Goal: Navigation & Orientation: Find specific page/section

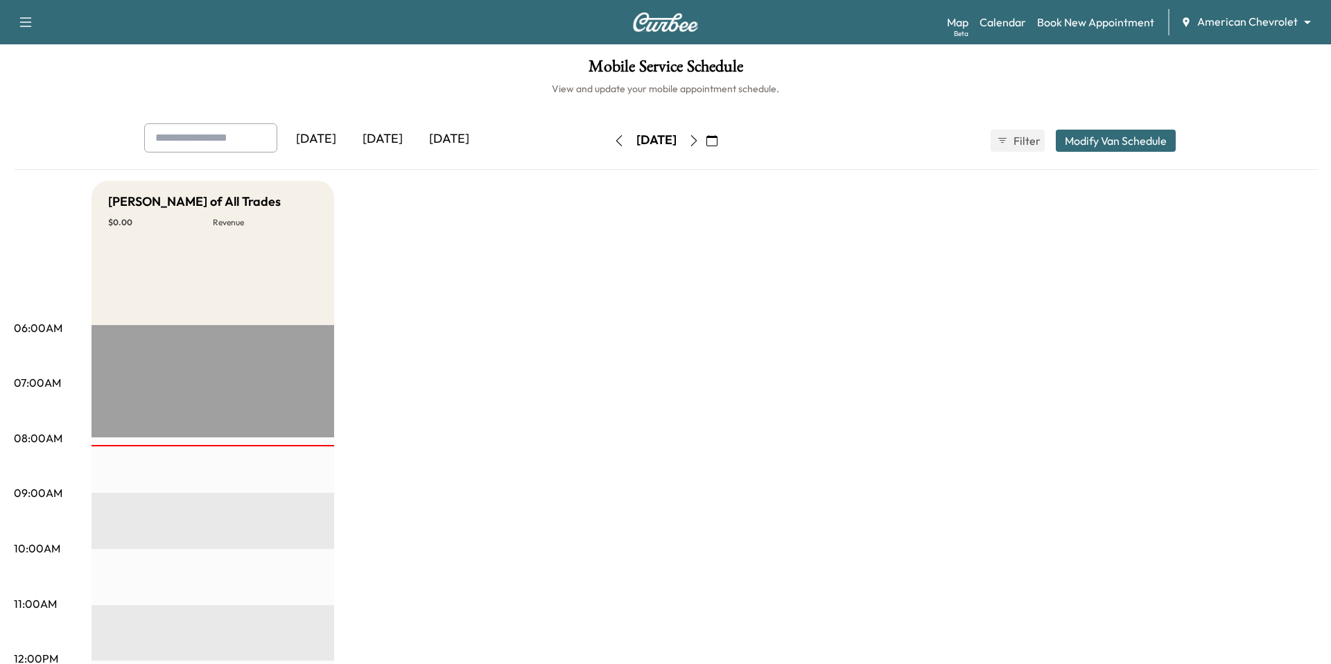
click at [1284, 13] on body "Support Log Out Map Beta Calendar Book New Appointment American Chevrolet *****…" at bounding box center [665, 332] width 1331 height 664
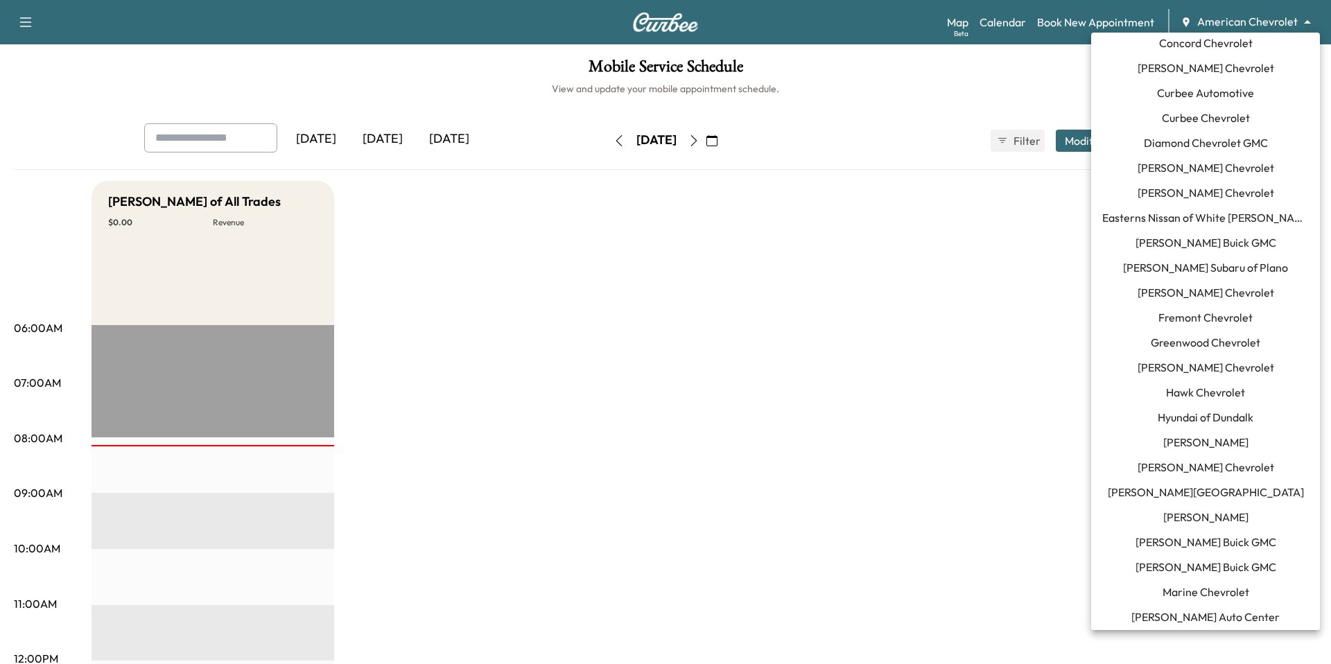
scroll to position [879, 0]
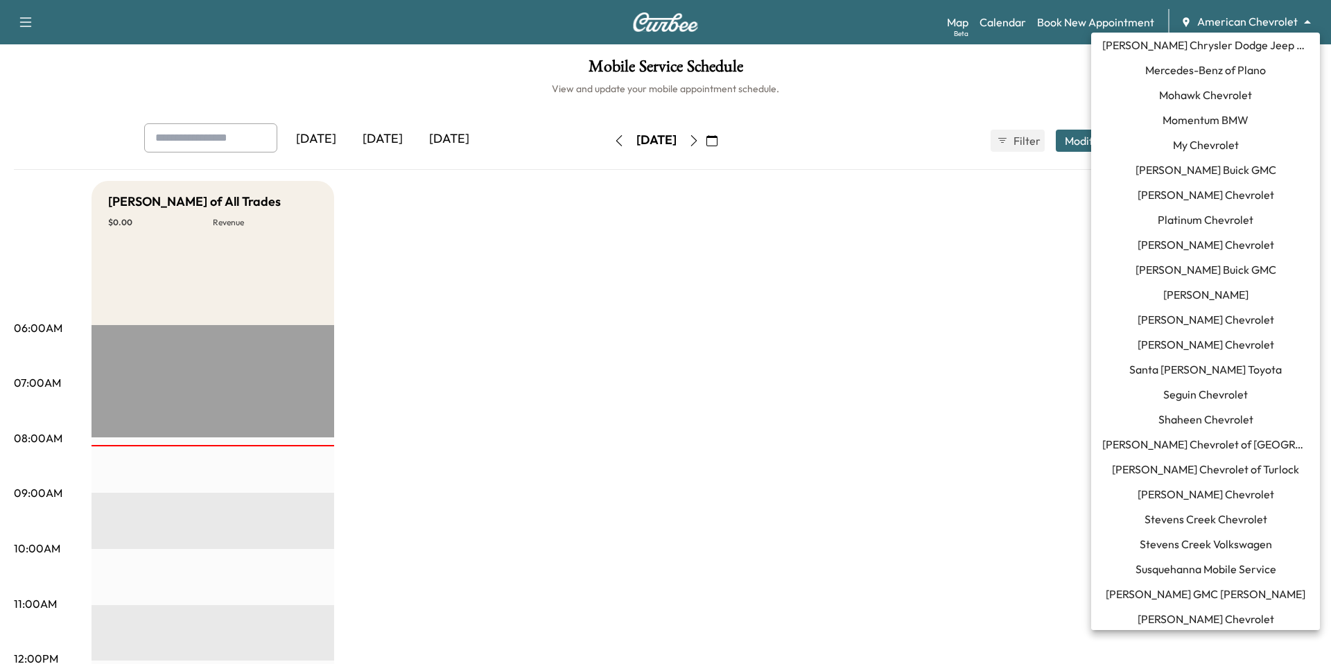
click at [1197, 116] on span "Momentum BMW" at bounding box center [1205, 120] width 86 height 17
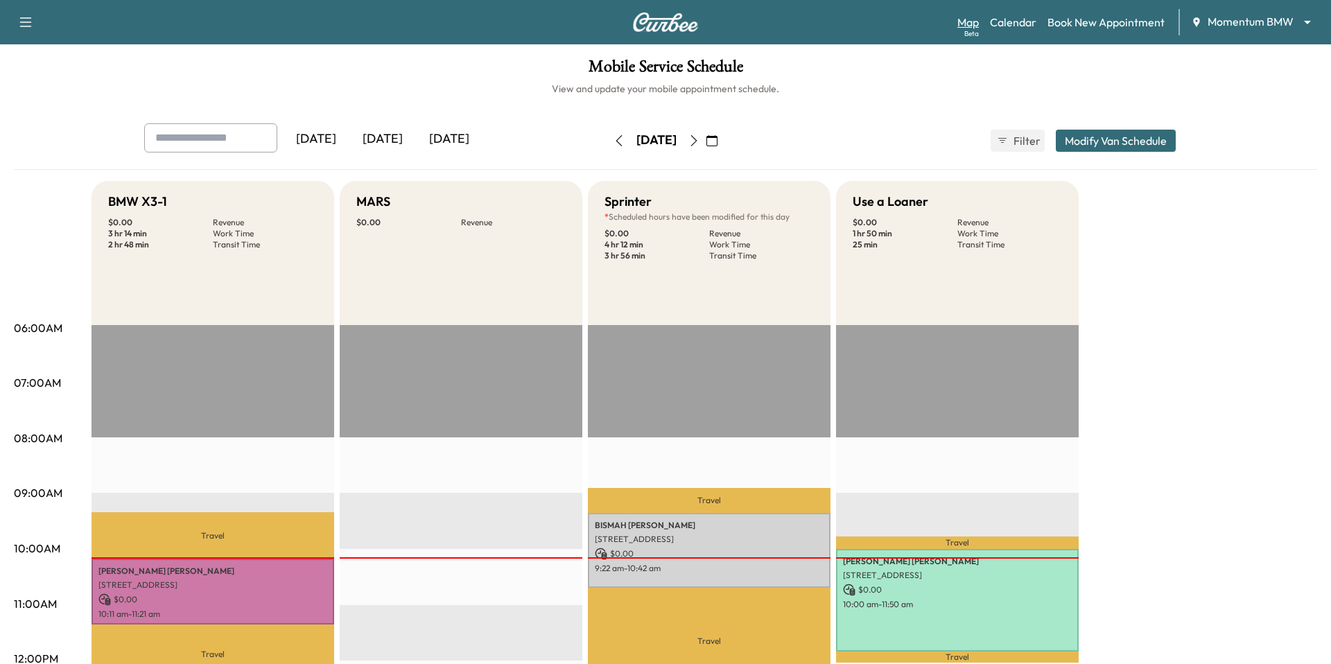
click at [970, 24] on link "Map Beta" at bounding box center [967, 22] width 21 height 17
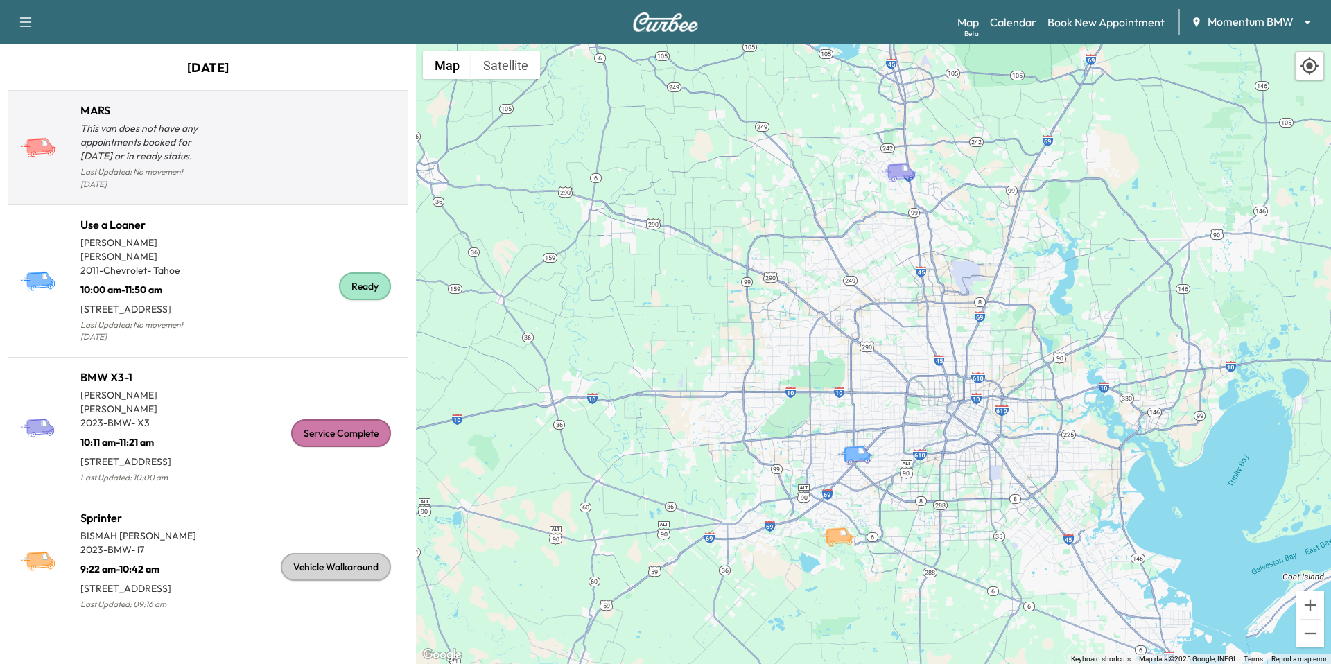
click at [344, 148] on div at bounding box center [305, 153] width 194 height 80
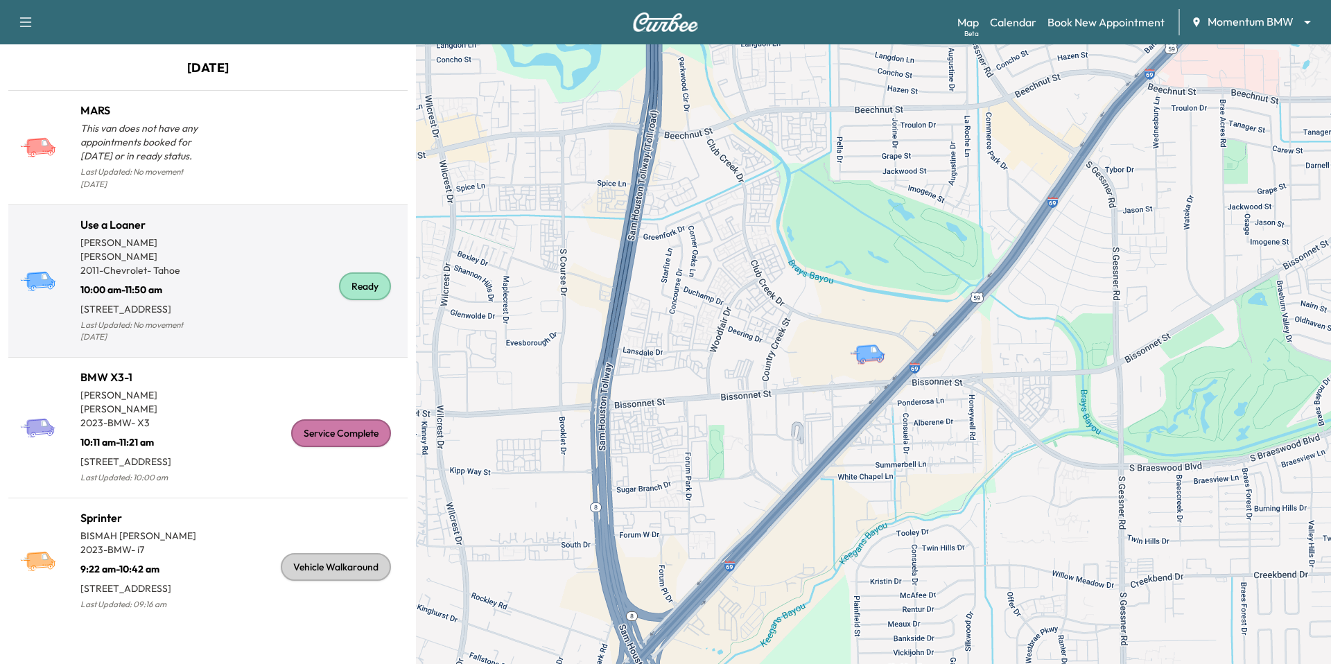
click at [159, 277] on p "10:00 am - 11:50 am" at bounding box center [144, 286] width 128 height 19
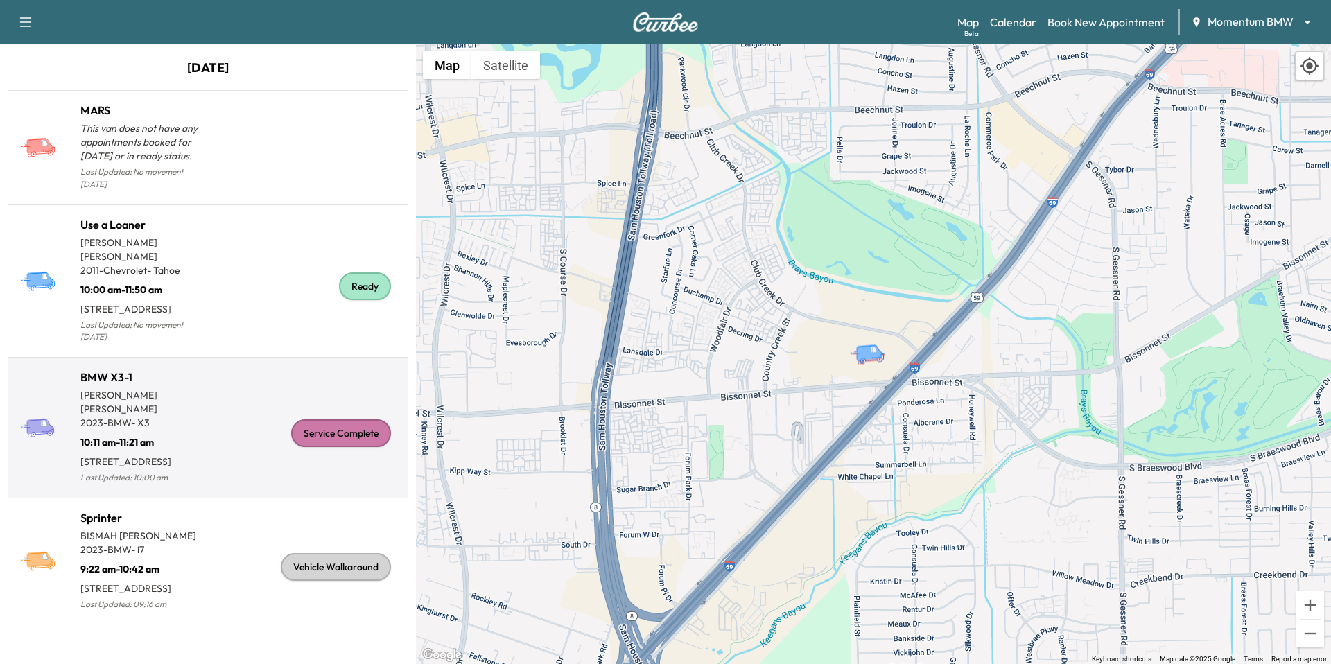
click at [196, 388] on p "[PERSON_NAME]" at bounding box center [144, 402] width 128 height 28
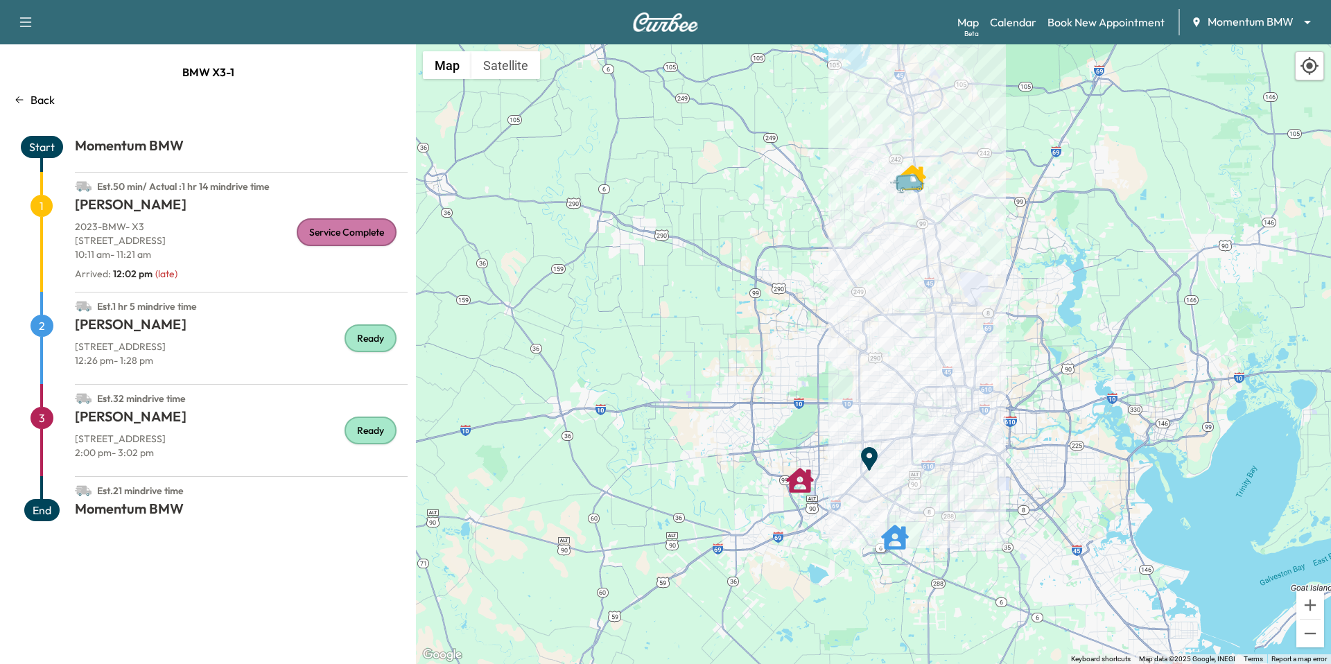
click at [37, 94] on p "Back" at bounding box center [42, 99] width 24 height 17
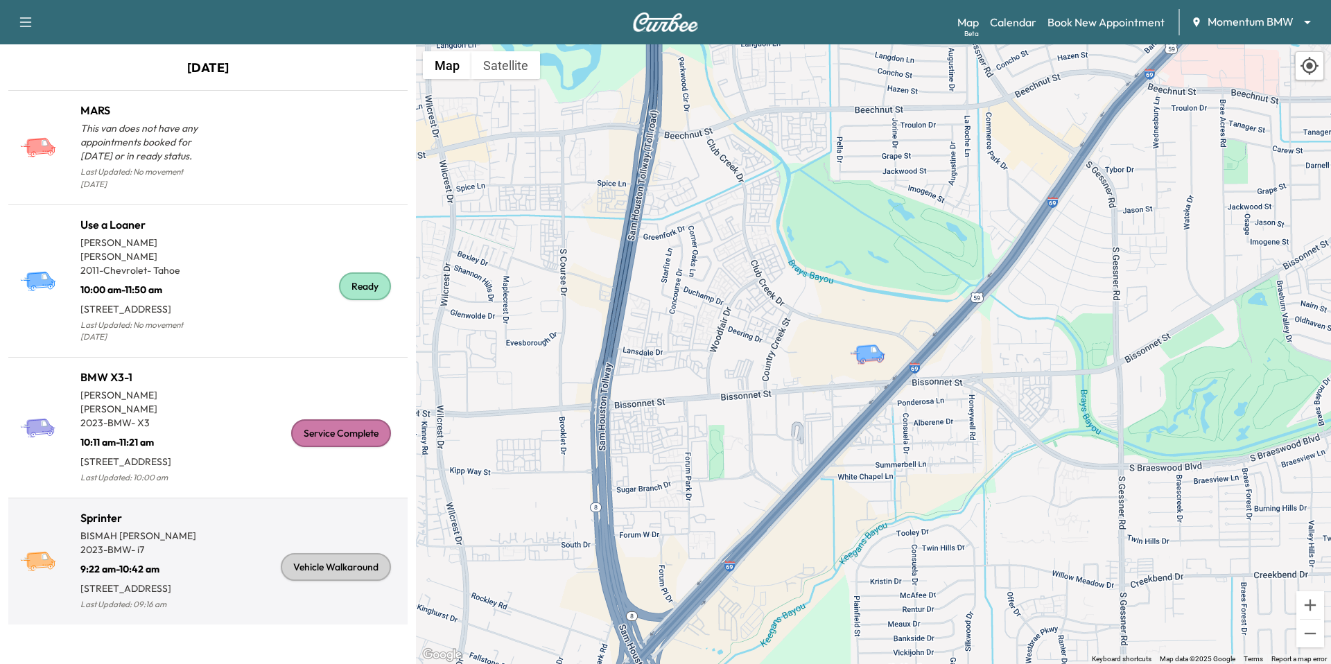
click at [135, 576] on p "[STREET_ADDRESS]" at bounding box center [144, 585] width 128 height 19
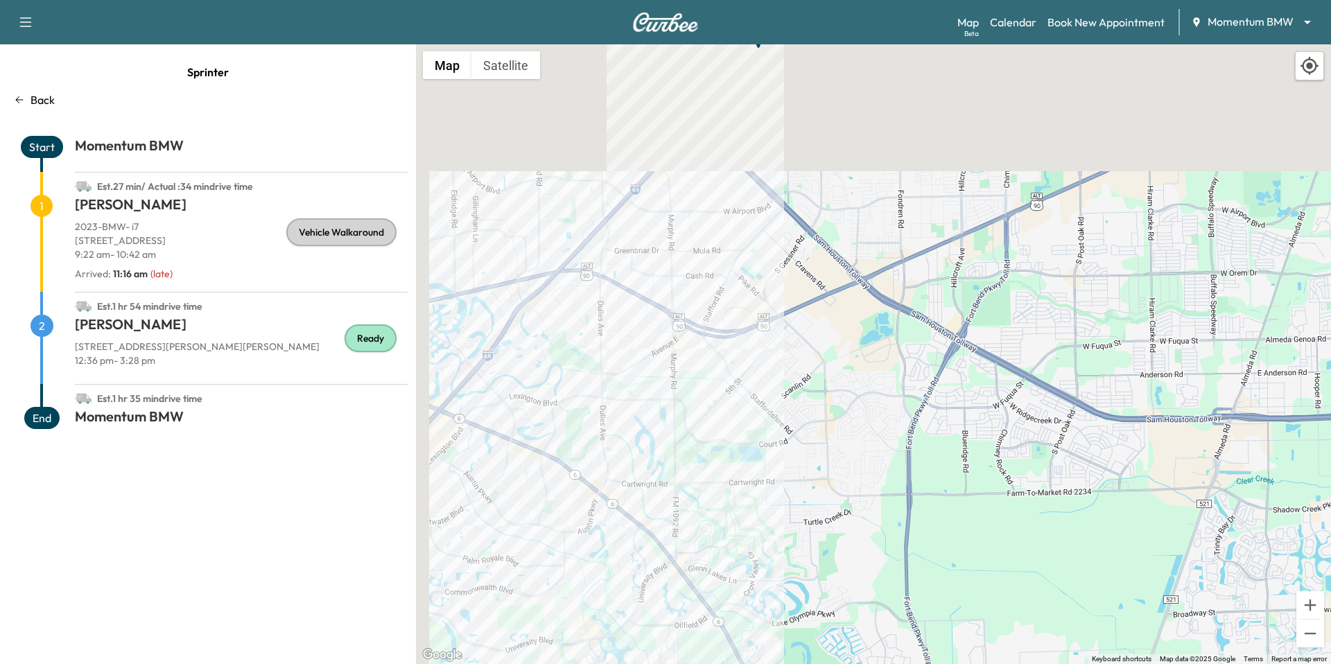
drag, startPoint x: 604, startPoint y: 185, endPoint x: 626, endPoint y: 379, distance: 195.3
click at [626, 379] on div "To activate drag with keyboard, press Alt + Enter. Once in keyboard drag state,…" at bounding box center [873, 354] width 915 height 620
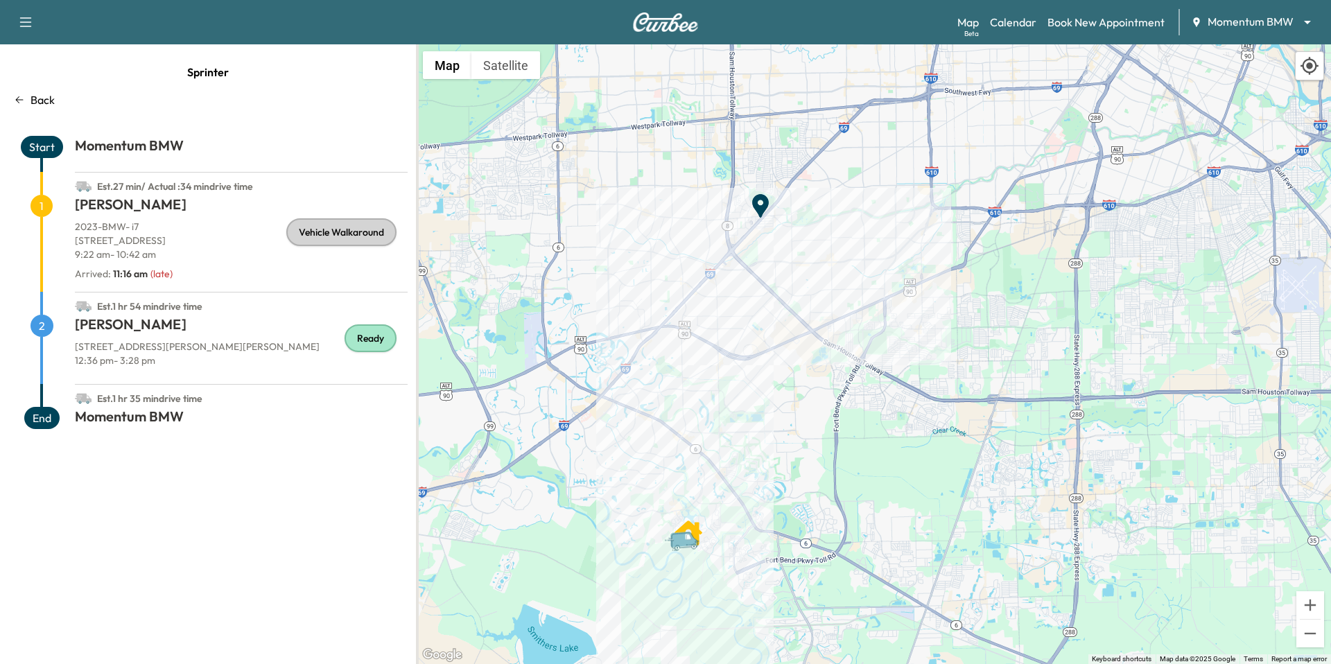
drag, startPoint x: 627, startPoint y: 375, endPoint x: 710, endPoint y: 376, distance: 83.2
click at [710, 376] on div "To activate drag with keyboard, press Alt + Enter. Once in keyboard drag state,…" at bounding box center [873, 354] width 915 height 620
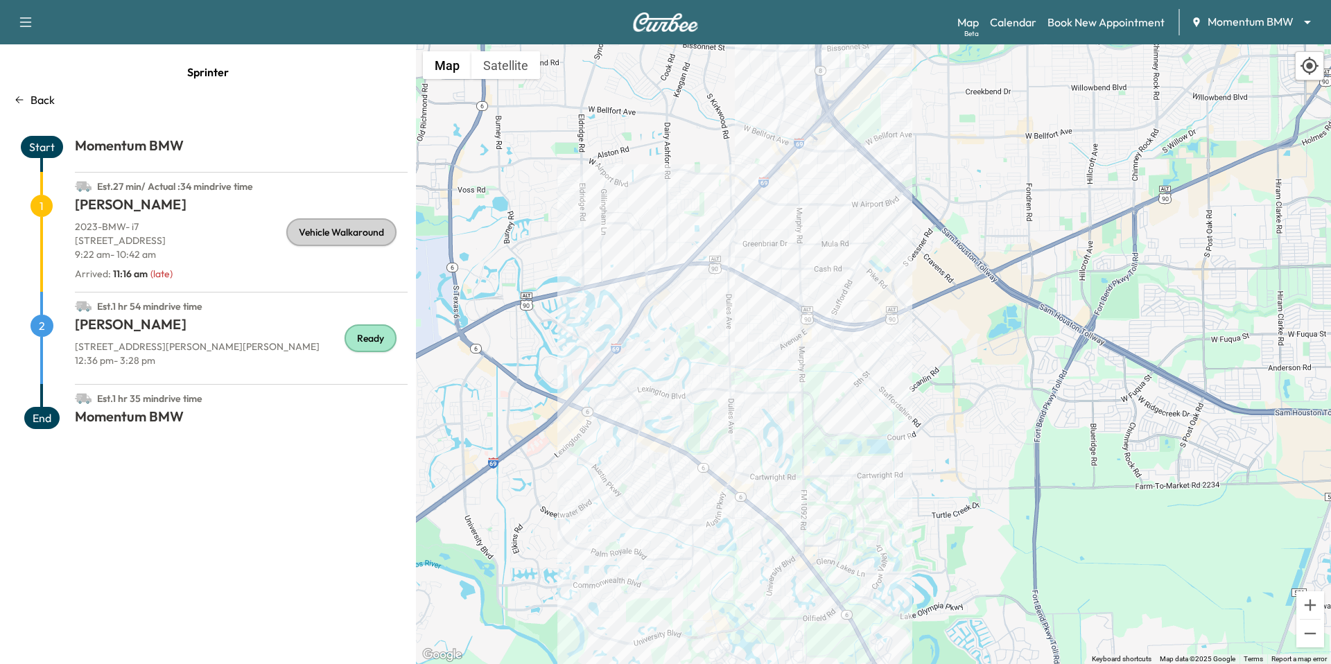
drag, startPoint x: 710, startPoint y: 376, endPoint x: 760, endPoint y: 362, distance: 51.8
click at [760, 362] on div "To activate drag with keyboard, press Alt + Enter. Once in keyboard drag state,…" at bounding box center [873, 354] width 915 height 620
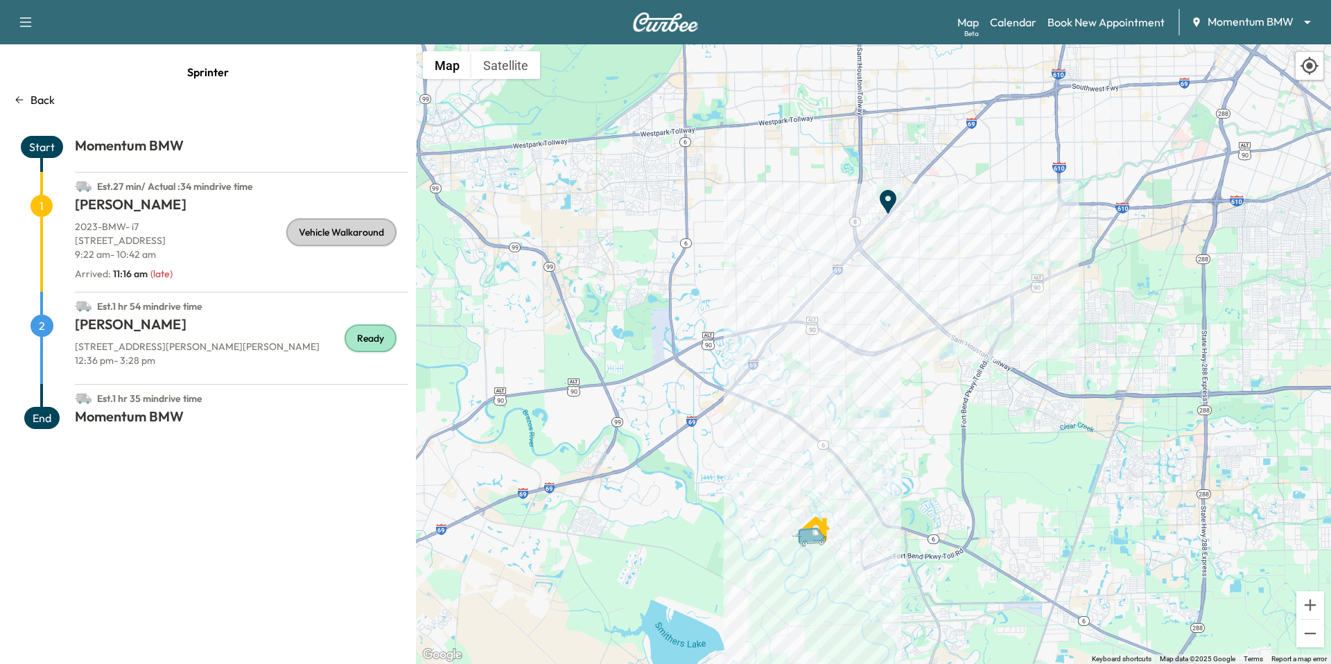
drag, startPoint x: 757, startPoint y: 365, endPoint x: 830, endPoint y: 377, distance: 74.4
click at [830, 377] on div "To activate drag with keyboard, press Alt + Enter. Once in keyboard drag state,…" at bounding box center [873, 354] width 915 height 620
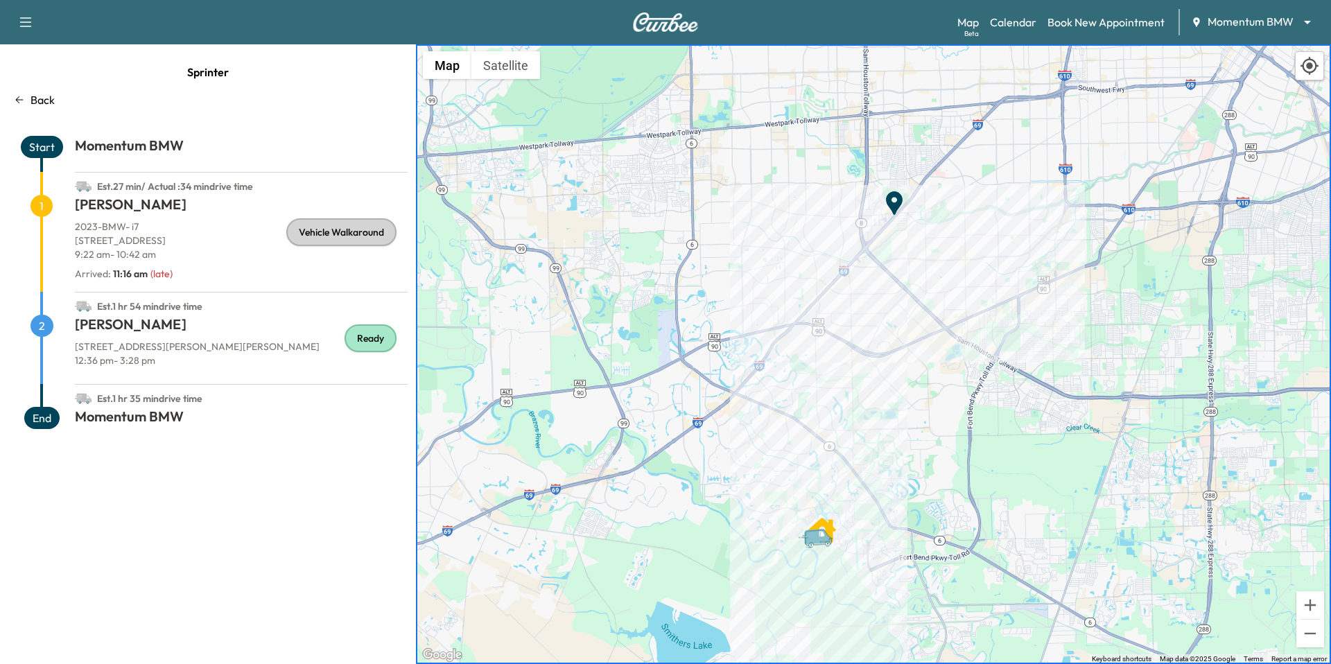
click at [201, 71] on span "Sprinter" at bounding box center [208, 72] width 42 height 28
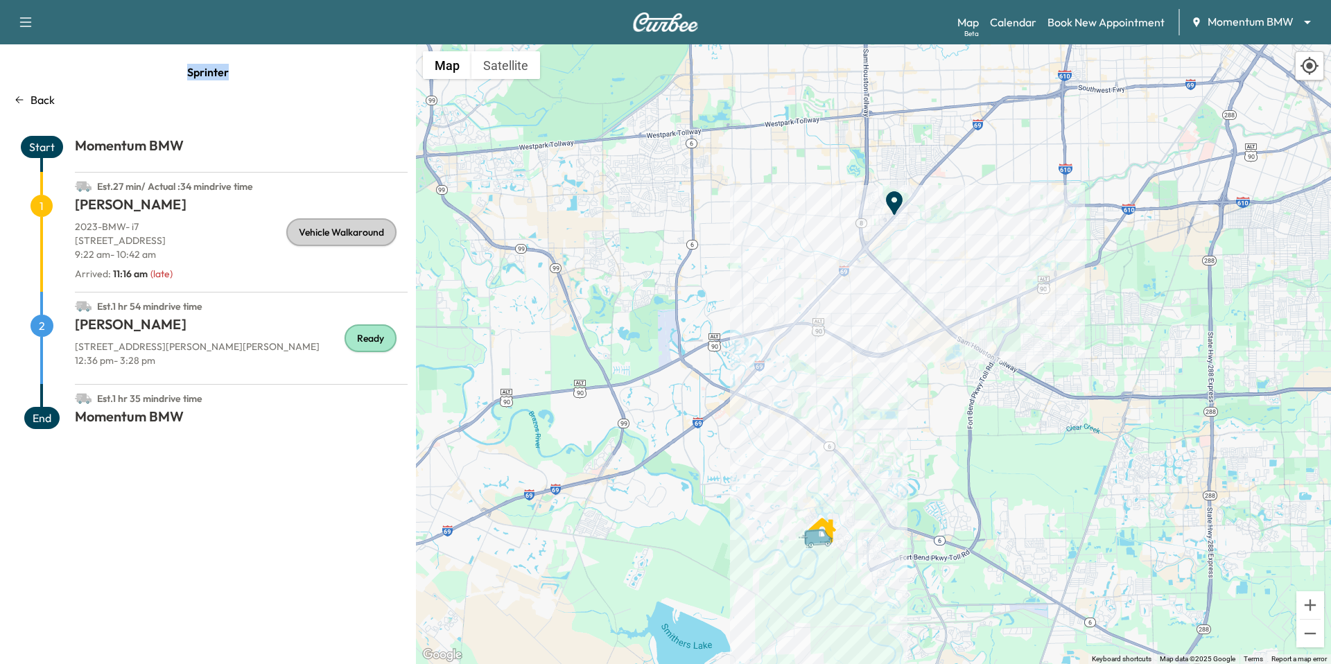
click at [200, 71] on span "Sprinter" at bounding box center [208, 72] width 42 height 28
copy span "Sprinter"
